Goal: Transaction & Acquisition: Subscribe to service/newsletter

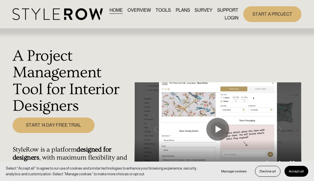
click at [151, 10] on link "OVERVIEW" at bounding box center [140, 10] width 24 height 8
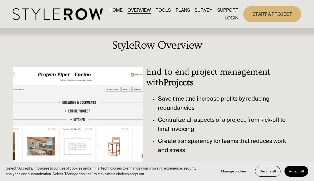
click at [171, 11] on link "TOOLS" at bounding box center [163, 10] width 15 height 8
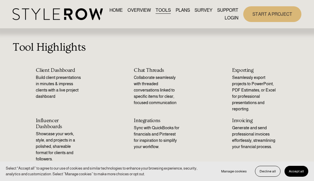
click at [232, 18] on link "LOGIN" at bounding box center [232, 18] width 14 height 8
click at [273, 16] on link "START A PROJECT" at bounding box center [272, 14] width 58 height 16
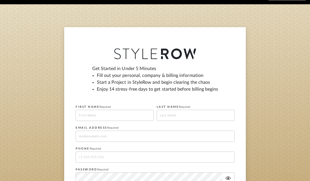
scroll to position [80, 0]
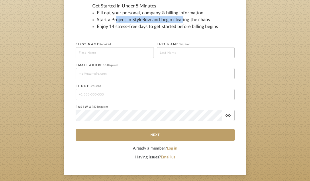
drag, startPoint x: 116, startPoint y: 18, endPoint x: 182, endPoint y: 21, distance: 66.6
click at [182, 21] on li "Start a Project in StyleRow and begin clearing the chaos" at bounding box center [158, 19] width 122 height 7
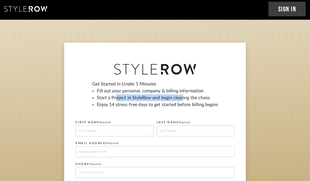
scroll to position [0, 0]
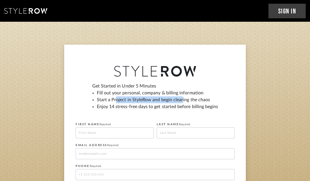
click at [20, 13] on icon at bounding box center [25, 11] width 43 height 6
